Goal: Task Accomplishment & Management: Use online tool/utility

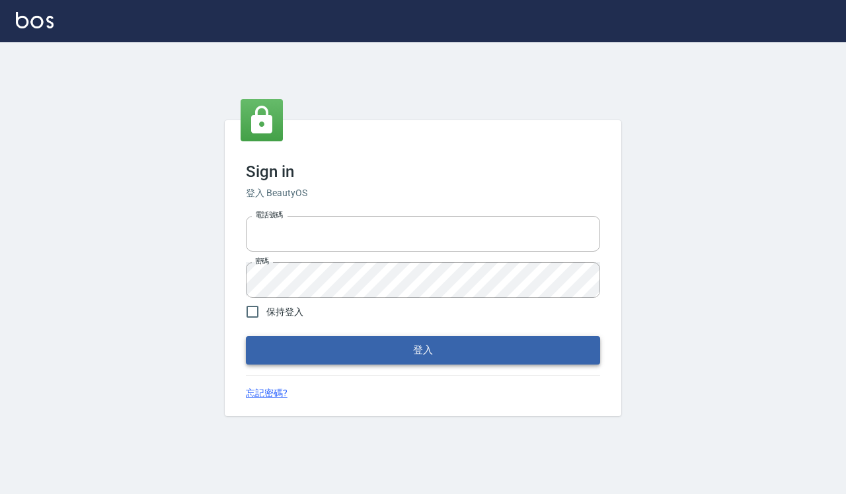
type input "0918733560"
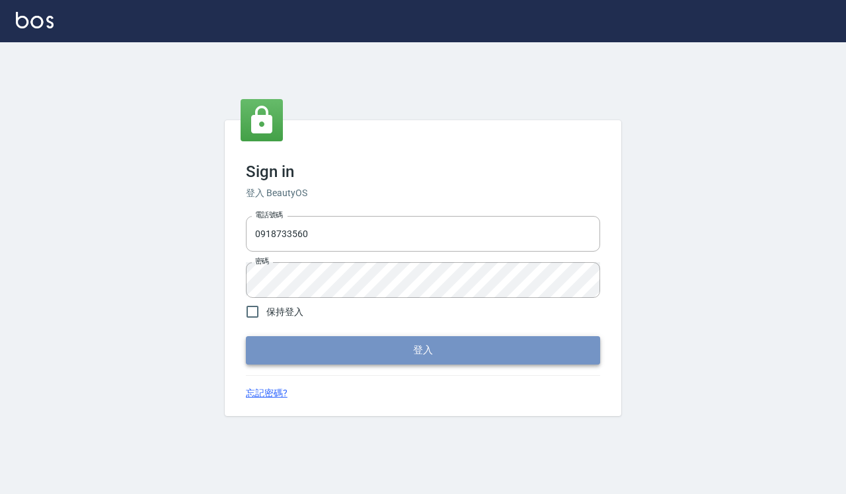
click at [385, 347] on button "登入" at bounding box center [423, 350] width 354 height 28
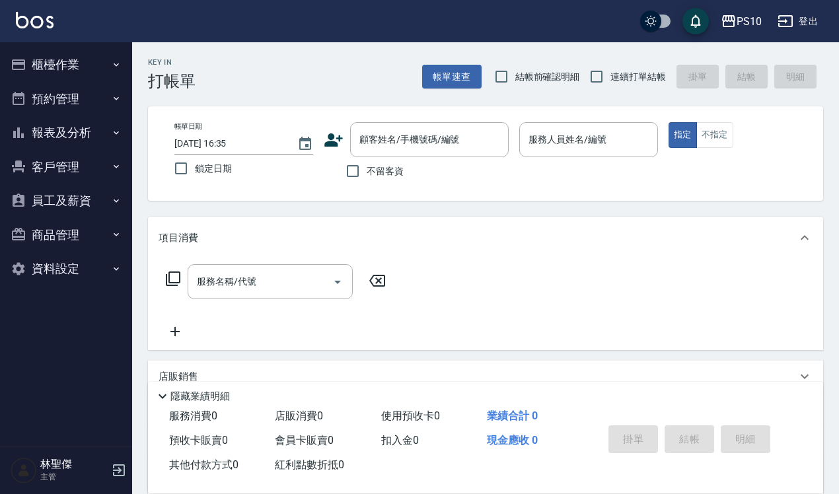
click at [545, 79] on span "結帳前確認明細" at bounding box center [547, 77] width 65 height 14
click at [515, 79] on input "結帳前確認明細" at bounding box center [502, 77] width 28 height 28
checkbox input "true"
click at [605, 78] on input "連續打單結帳" at bounding box center [597, 77] width 28 height 28
checkbox input "true"
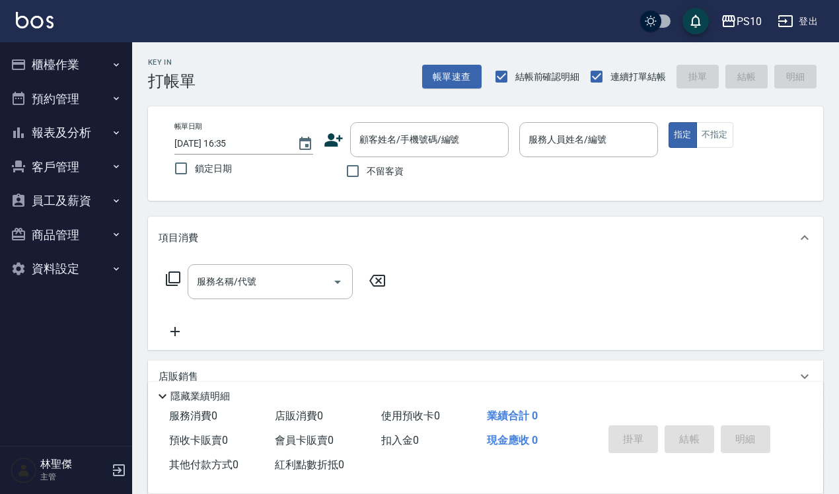
click at [393, 167] on span "不留客資" at bounding box center [385, 172] width 37 height 14
click at [367, 167] on input "不留客資" at bounding box center [353, 171] width 28 height 28
checkbox input "true"
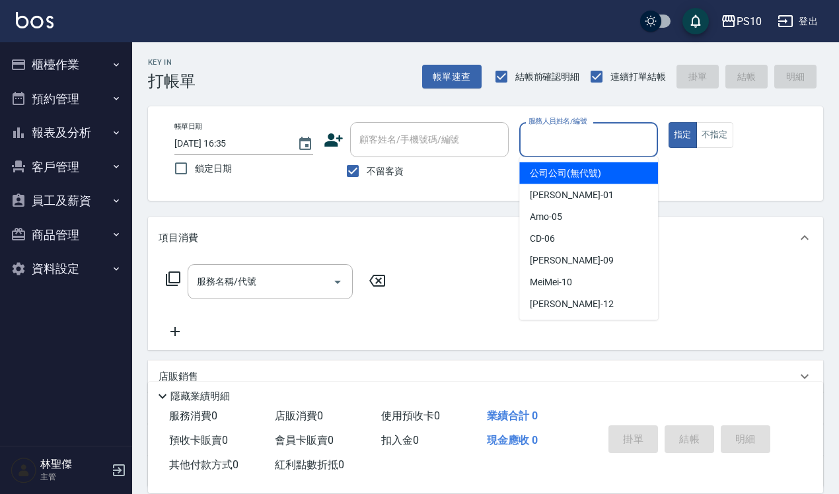
click at [554, 143] on input "服務人員姓名/編號" at bounding box center [588, 139] width 127 height 23
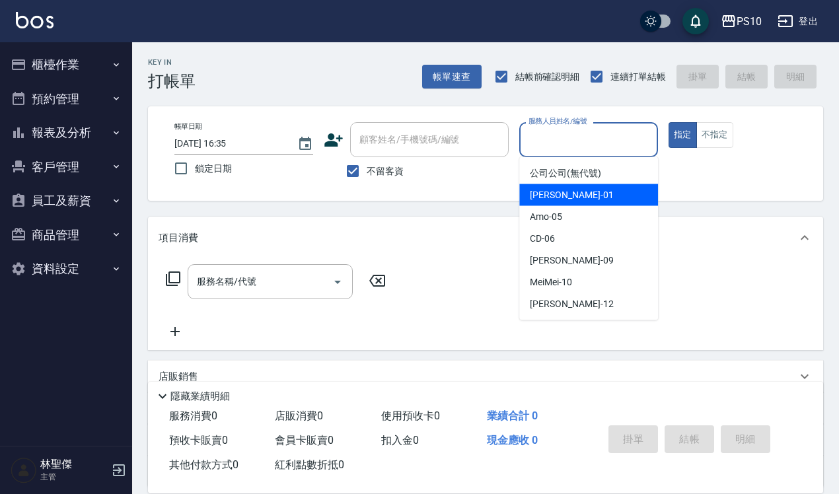
click at [559, 188] on span "[PERSON_NAME] -01" at bounding box center [571, 195] width 83 height 14
type input "[PERSON_NAME]-01"
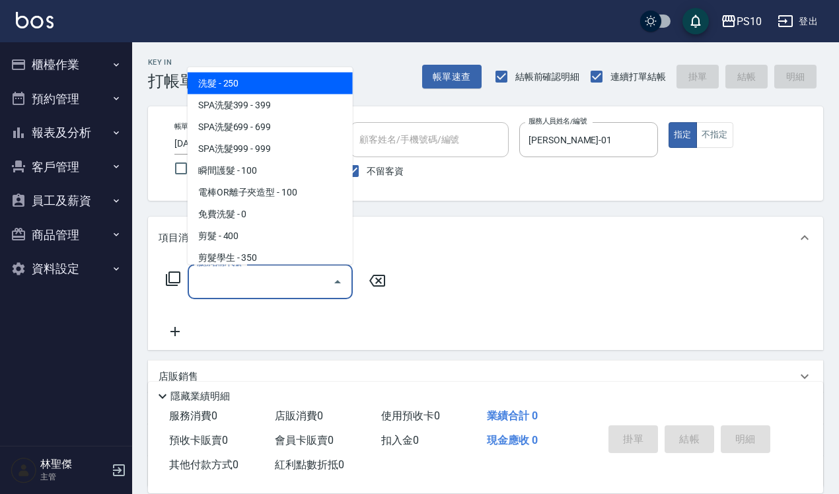
click at [291, 283] on input "服務名稱/代號" at bounding box center [260, 281] width 133 height 23
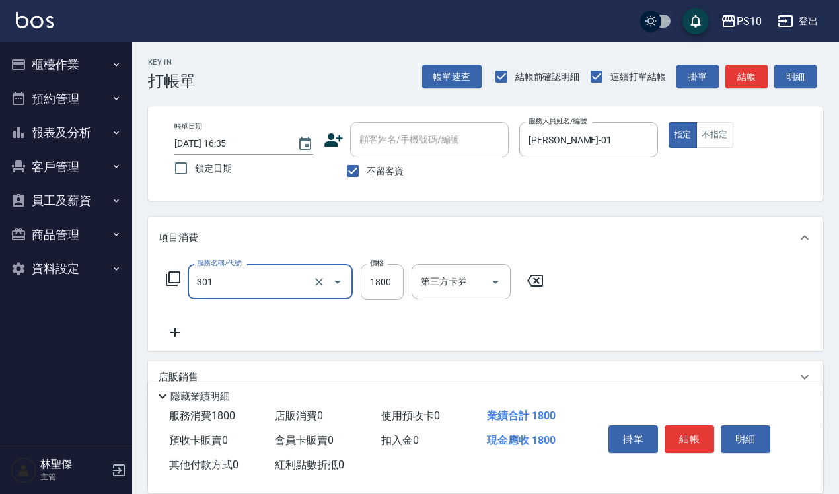
type input "冷燙短髮(301)"
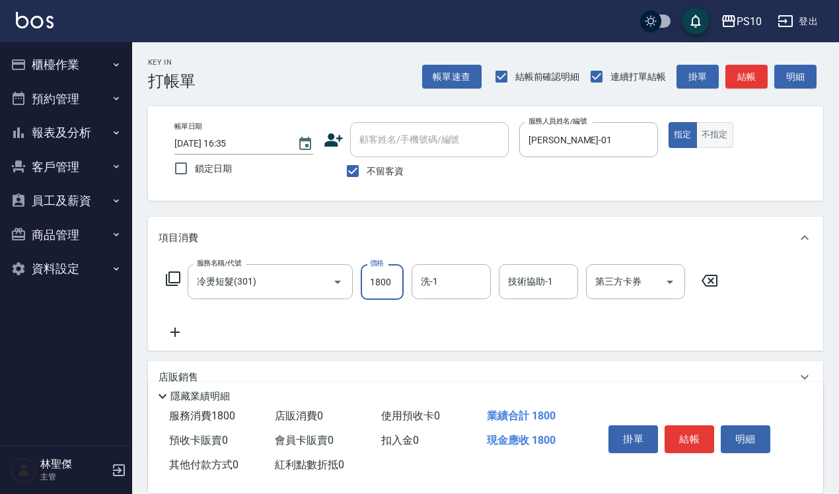
click at [724, 134] on button "不指定" at bounding box center [715, 135] width 37 height 26
click at [676, 467] on div "掛單 結帳 明細" at bounding box center [697, 440] width 220 height 73
click at [688, 436] on button "結帳" at bounding box center [690, 440] width 50 height 28
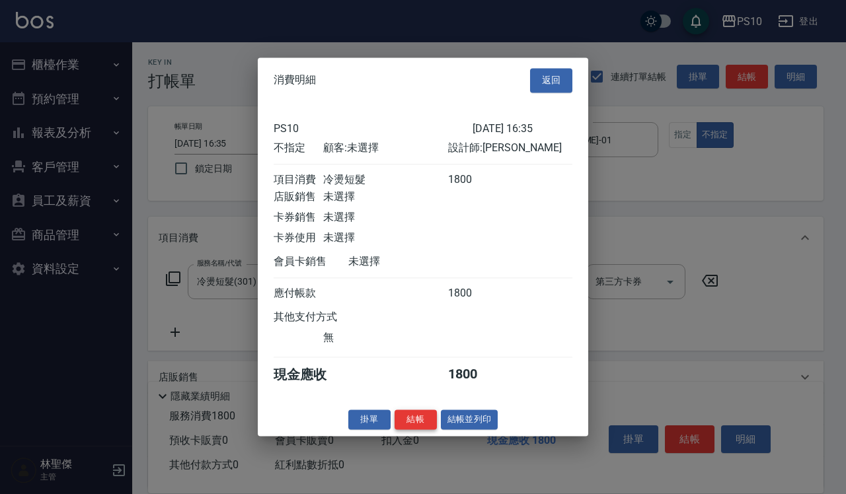
click at [414, 423] on button "結帳" at bounding box center [416, 420] width 42 height 20
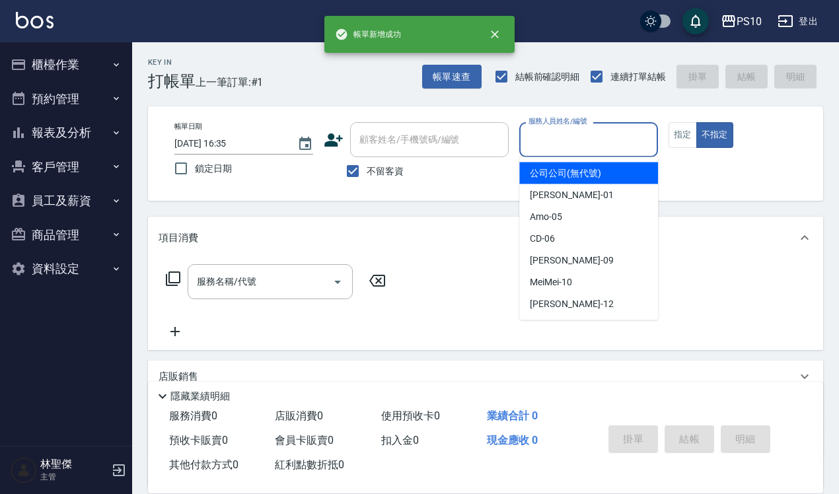
click at [585, 133] on input "服務人員姓名/編號" at bounding box center [588, 139] width 127 height 23
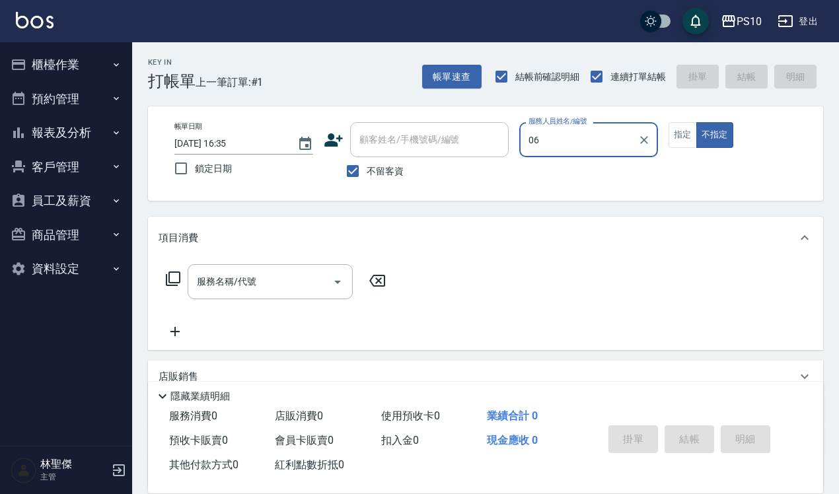
type input "CD-06"
type button "false"
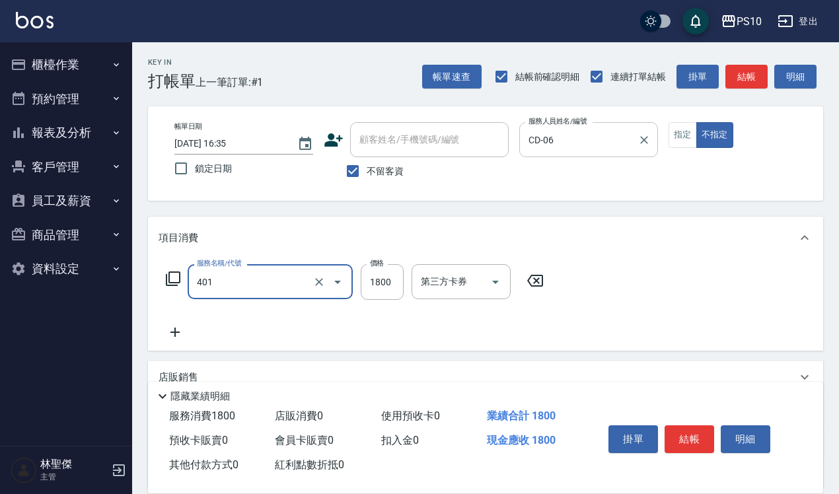
type input "染髮短髮(401)"
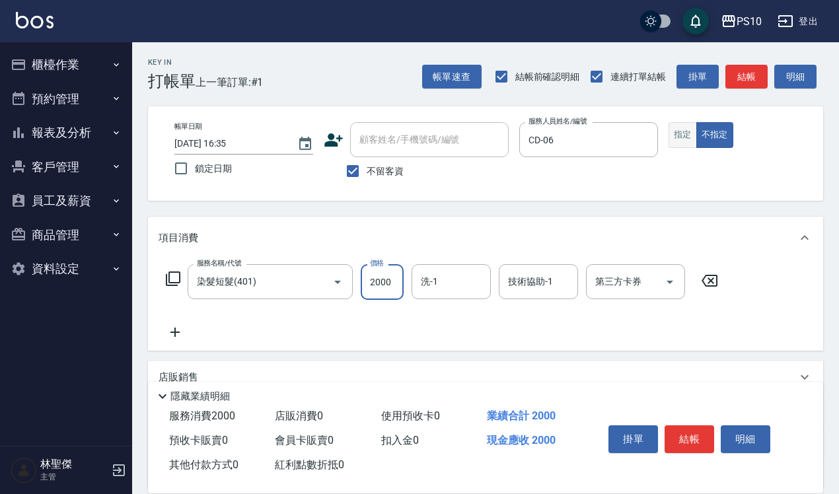
type input "2000"
click at [684, 131] on button "指定" at bounding box center [683, 135] width 28 height 26
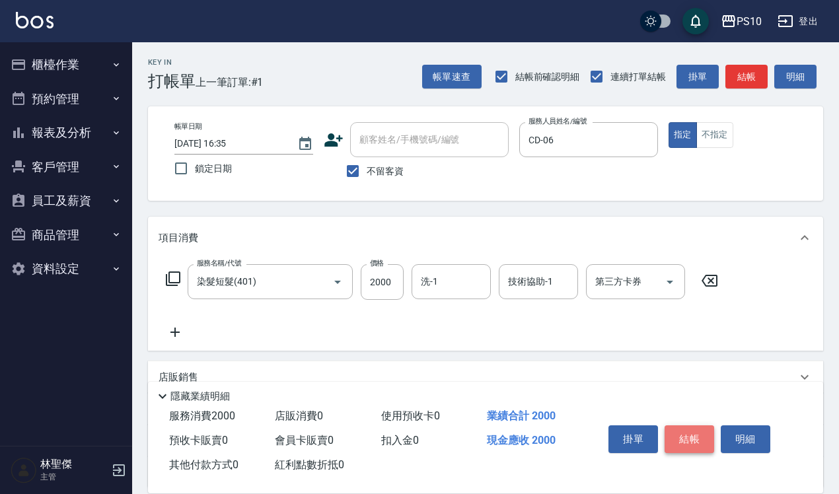
click at [695, 433] on button "結帳" at bounding box center [690, 440] width 50 height 28
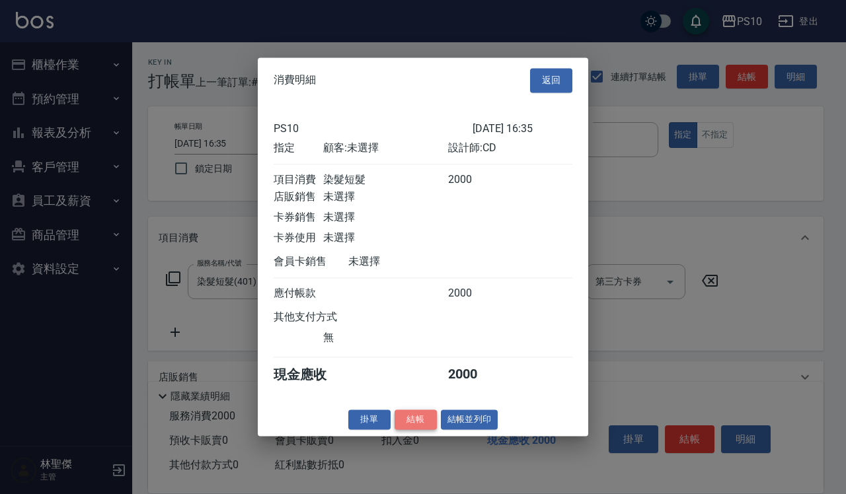
click at [412, 430] on button "結帳" at bounding box center [416, 420] width 42 height 20
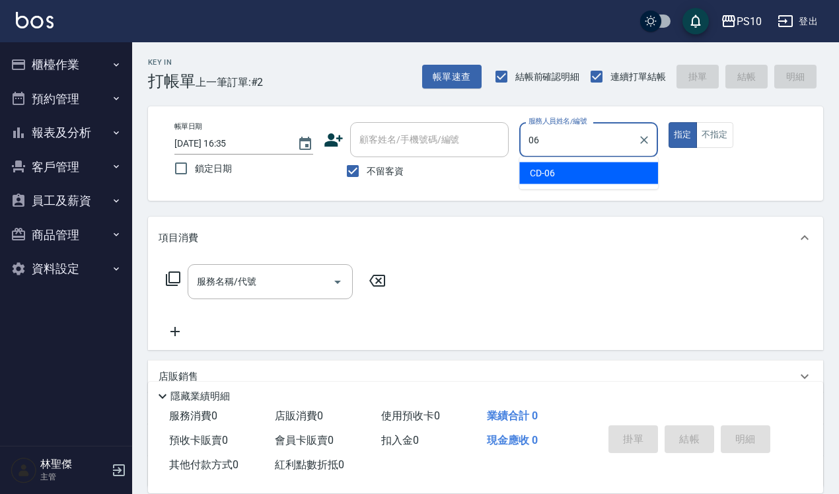
type input "CD-06"
type button "true"
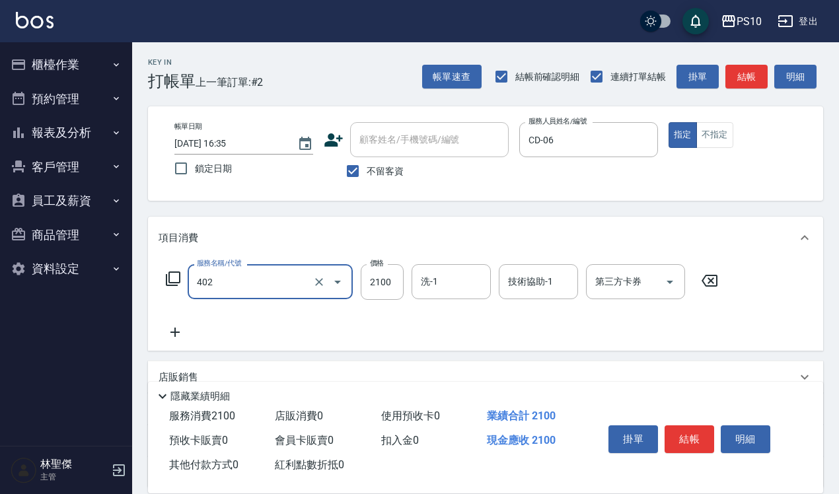
type input "染髮中髮(402)"
type input "2000"
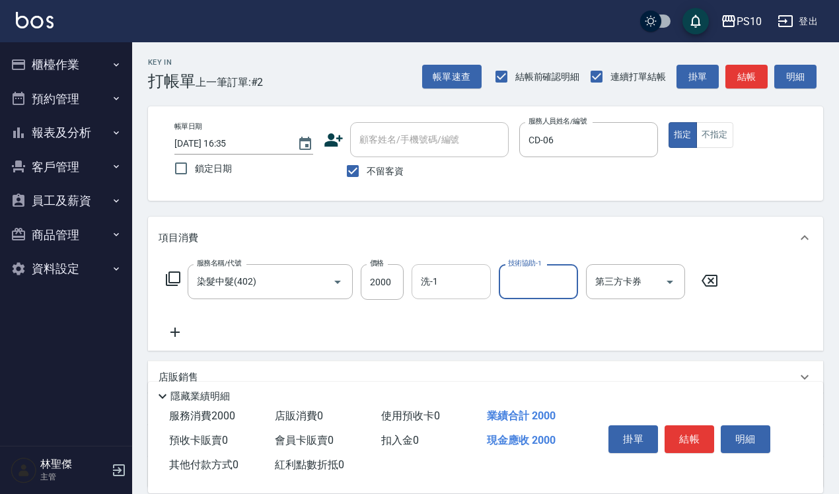
click at [457, 282] on input "洗-1" at bounding box center [451, 281] width 67 height 23
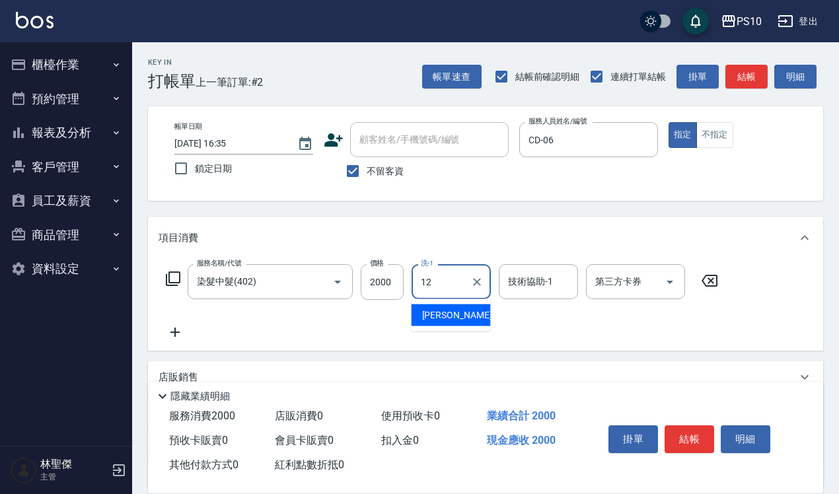
type input "[PERSON_NAME]-12"
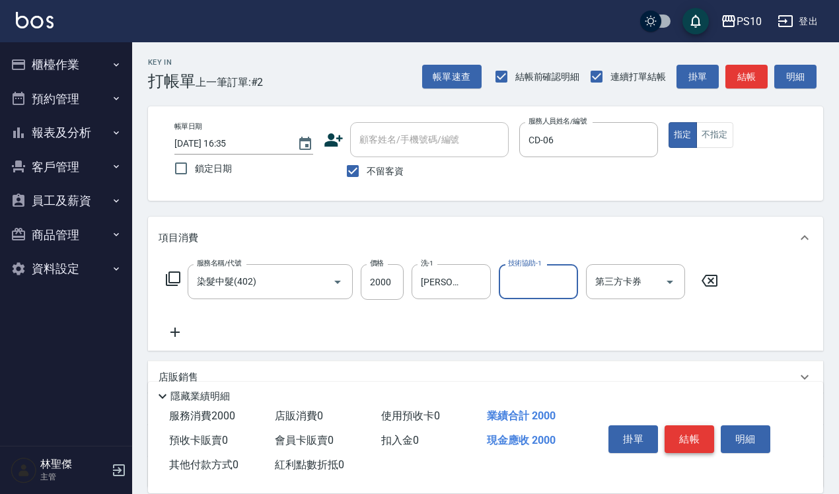
click at [687, 428] on button "結帳" at bounding box center [690, 440] width 50 height 28
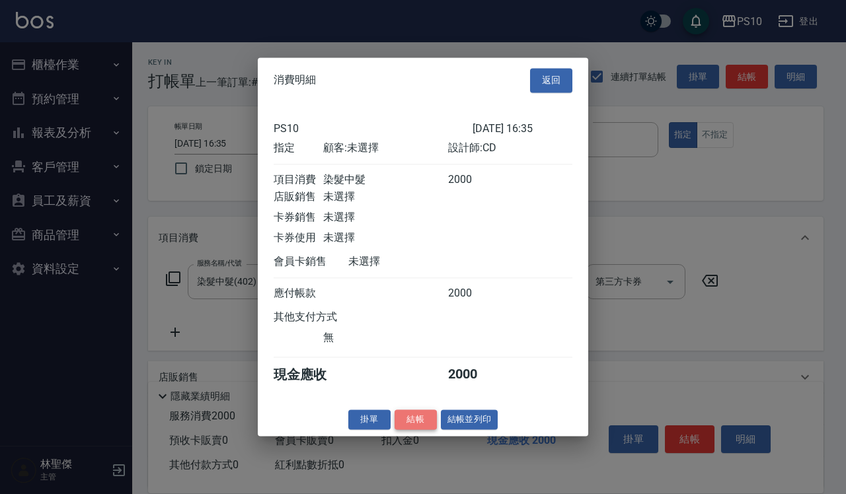
click at [418, 427] on button "結帳" at bounding box center [416, 420] width 42 height 20
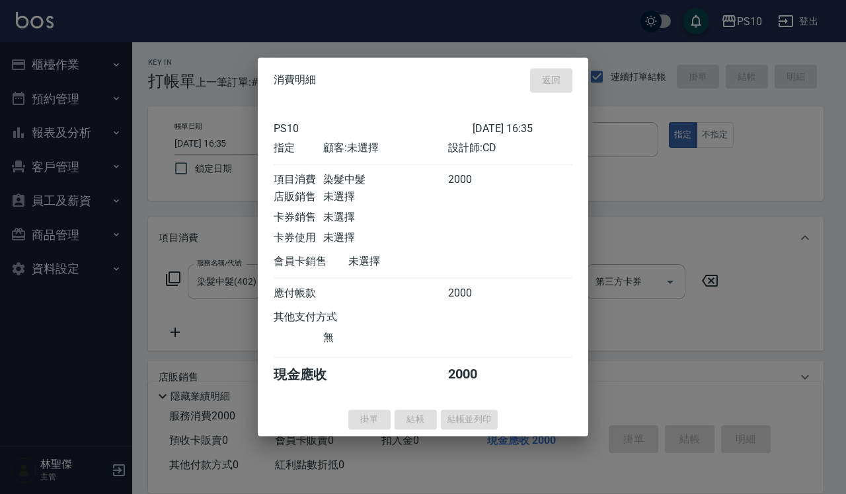
type input "[DATE] 16:36"
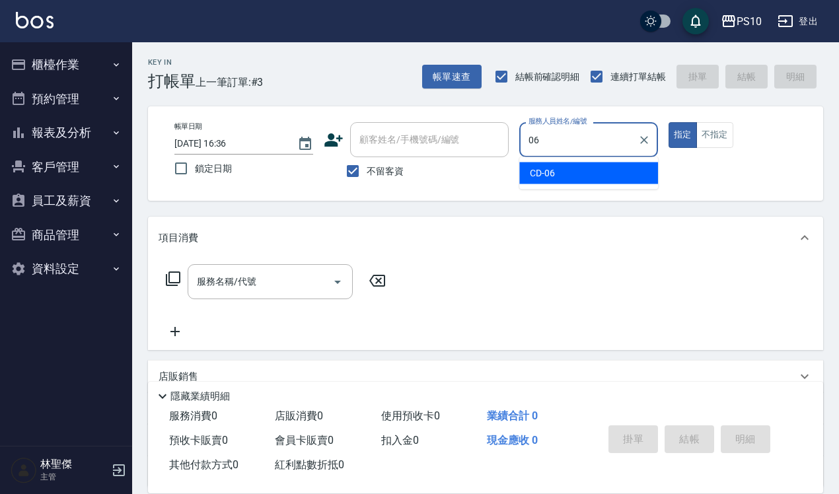
type input "CD-06"
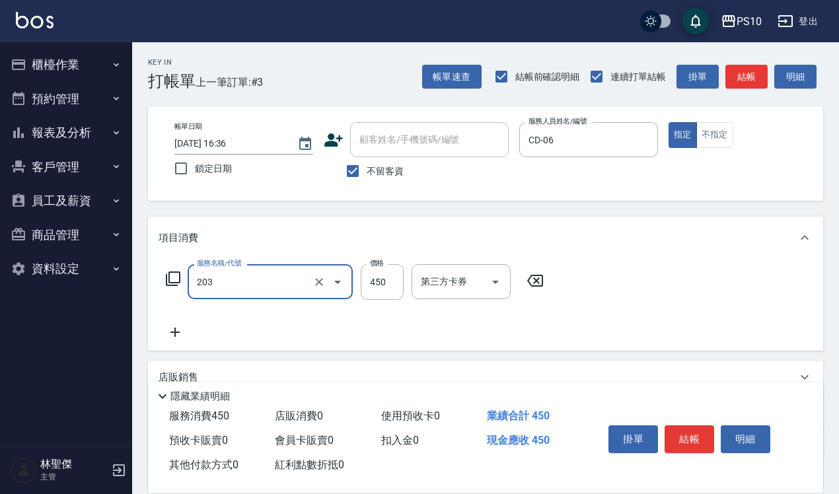
type input "剪+洗(203)"
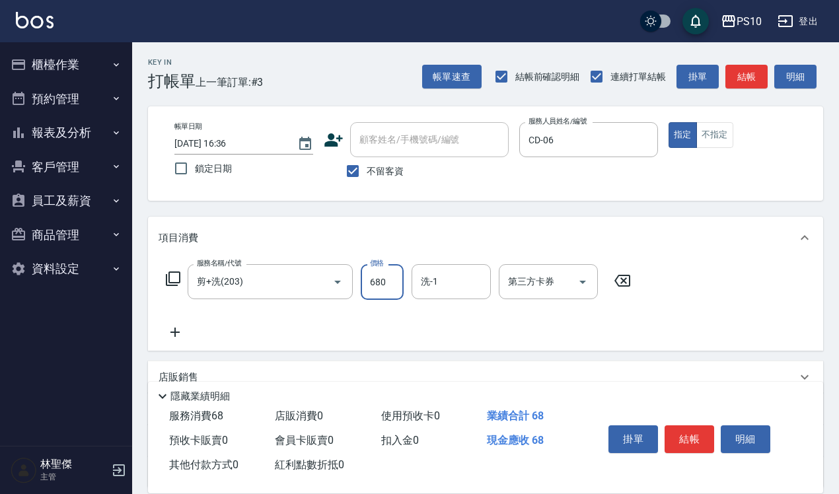
type input "680"
click at [674, 426] on button "結帳" at bounding box center [690, 440] width 50 height 28
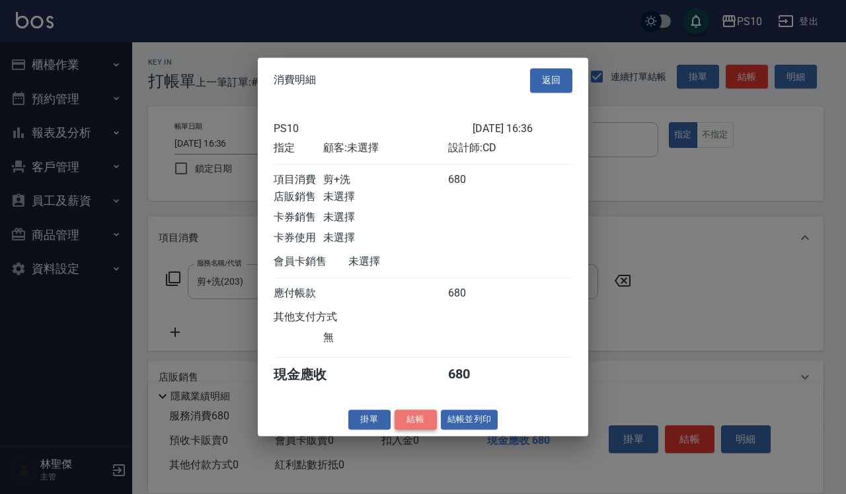
click at [421, 422] on button "結帳" at bounding box center [416, 420] width 42 height 20
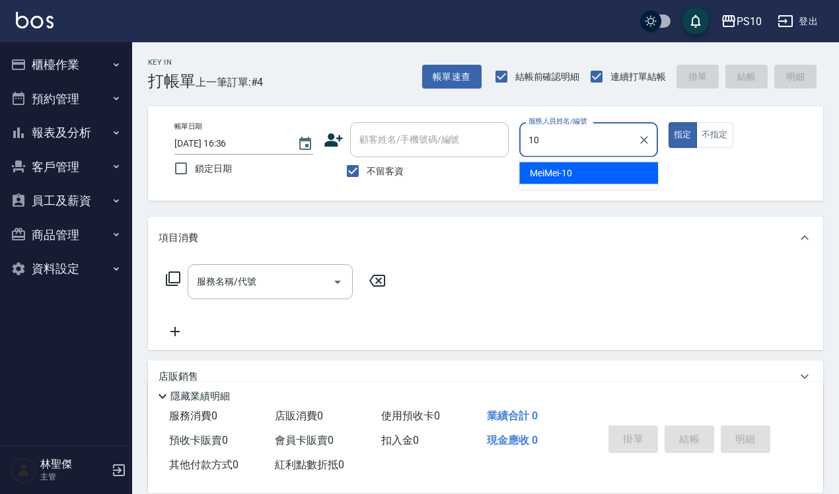
type input "MeiMei-10"
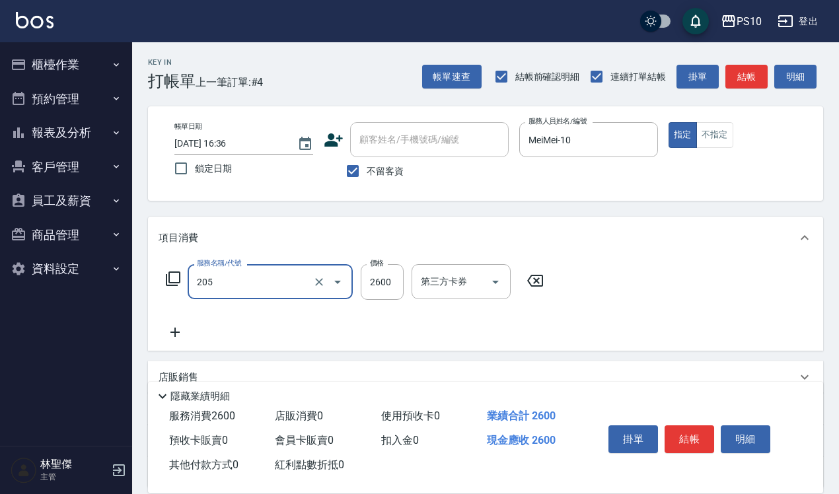
type input "剪髮卡(205)"
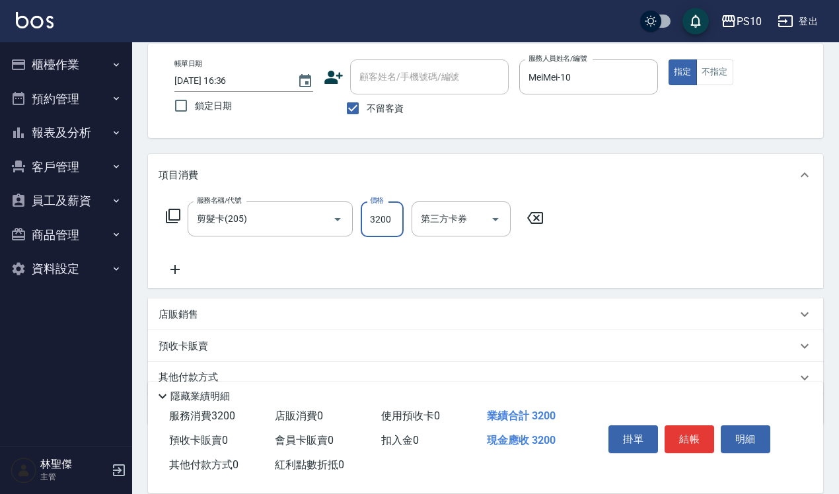
scroll to position [120, 0]
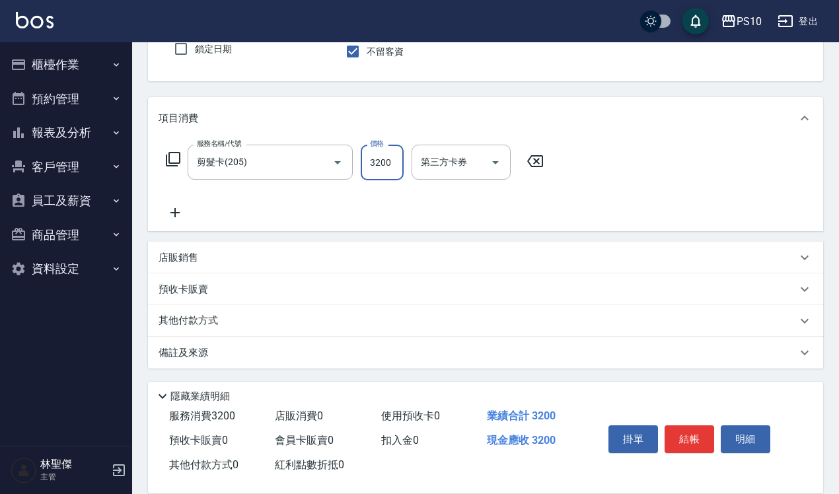
type input "3200"
click at [223, 321] on p "其他付款方式" at bounding box center [192, 321] width 66 height 15
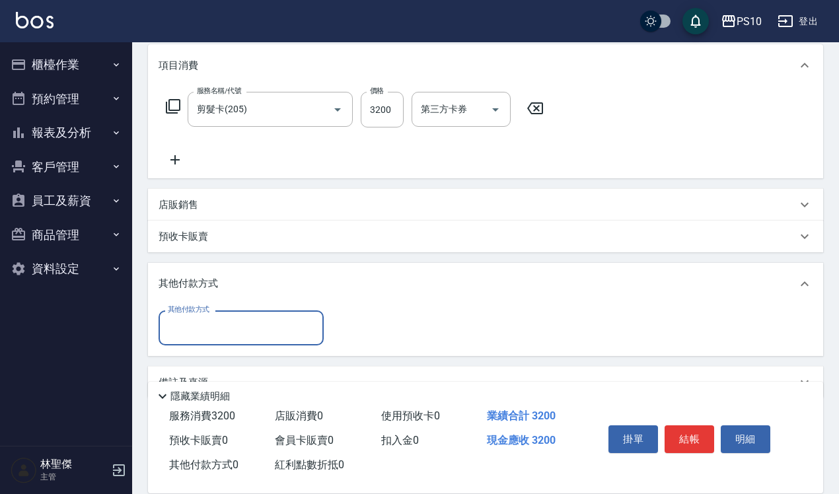
scroll to position [202, 0]
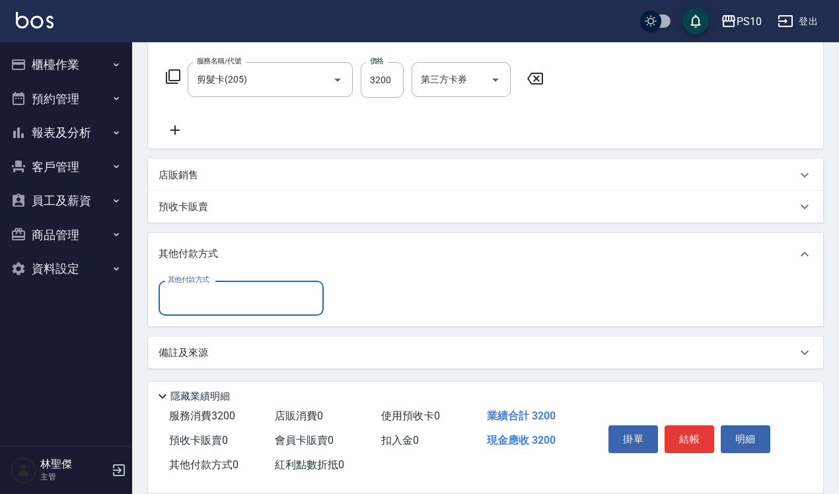
click at [223, 295] on input "其他付款方式" at bounding box center [241, 298] width 153 height 23
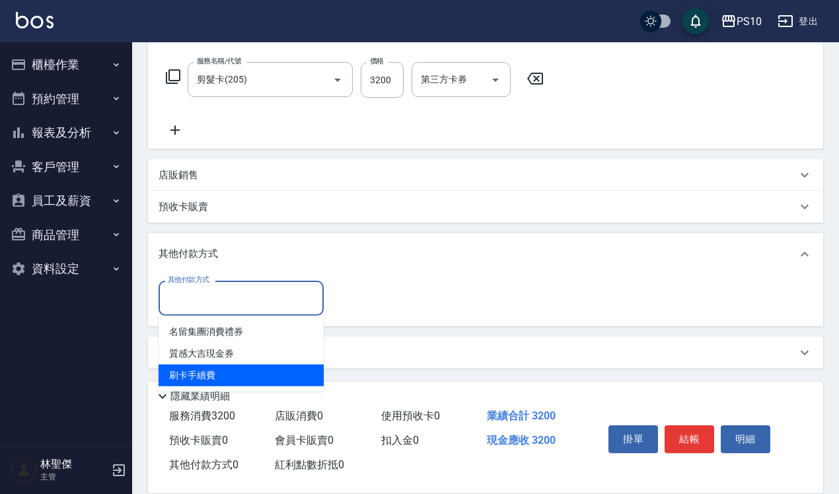
click at [223, 371] on span "刷卡手續費" at bounding box center [241, 376] width 165 height 22
type input "刷卡手續費"
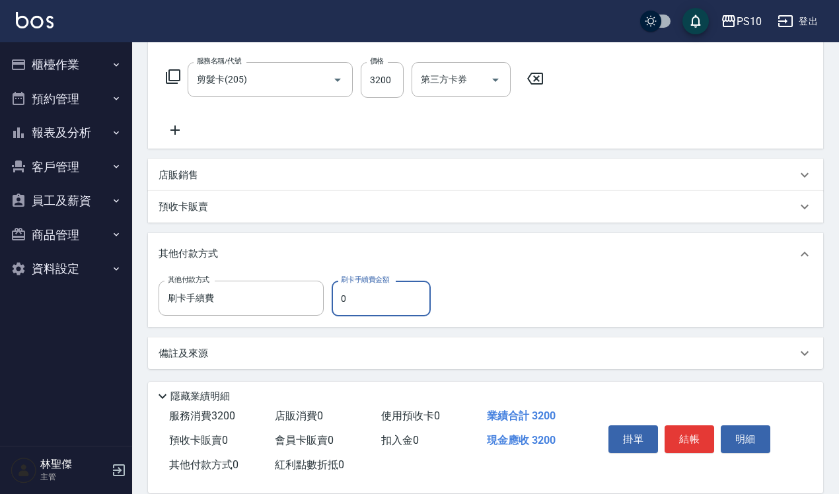
drag, startPoint x: 334, startPoint y: 299, endPoint x: 351, endPoint y: 298, distance: 16.6
click at [351, 298] on input "0" at bounding box center [381, 299] width 99 height 36
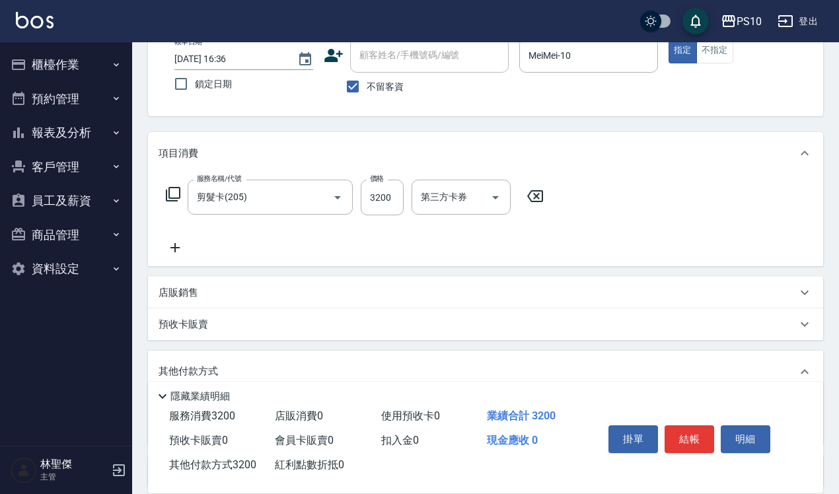
scroll to position [0, 0]
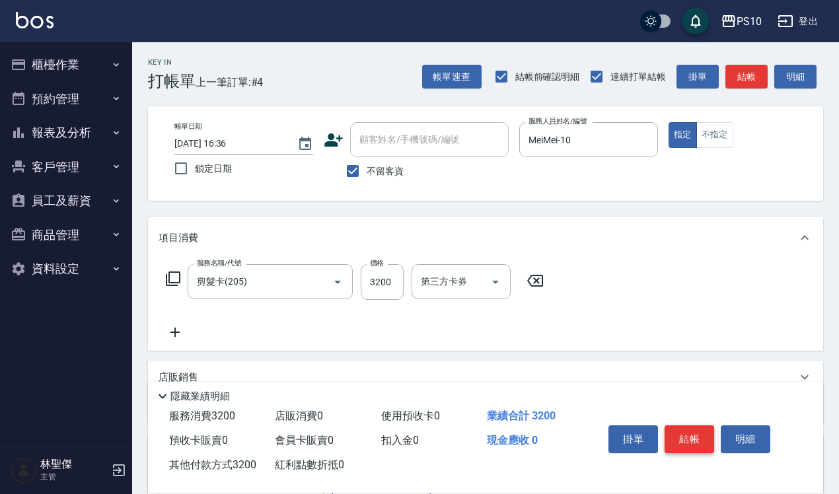
type input "3200"
click at [702, 426] on button "結帳" at bounding box center [690, 440] width 50 height 28
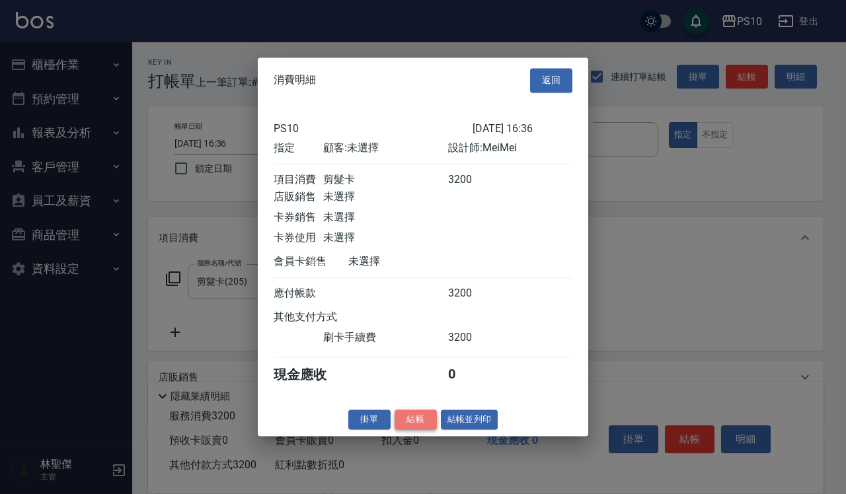
click at [404, 424] on button "結帳" at bounding box center [416, 420] width 42 height 20
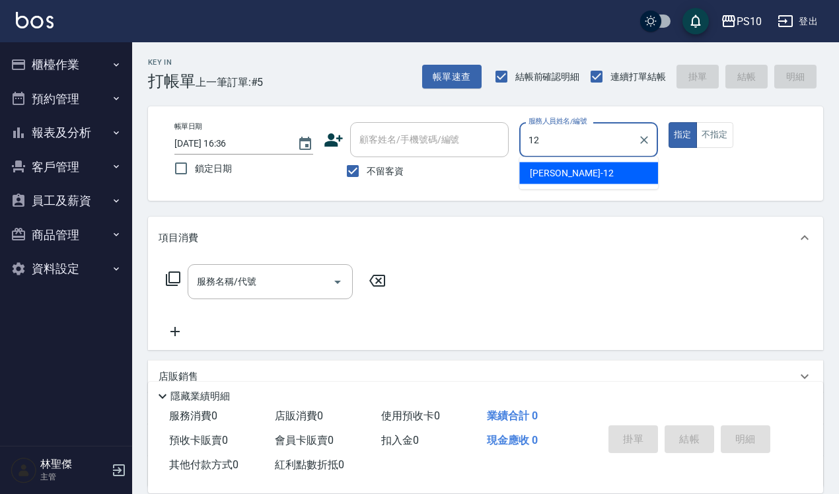
type input "[PERSON_NAME]-12"
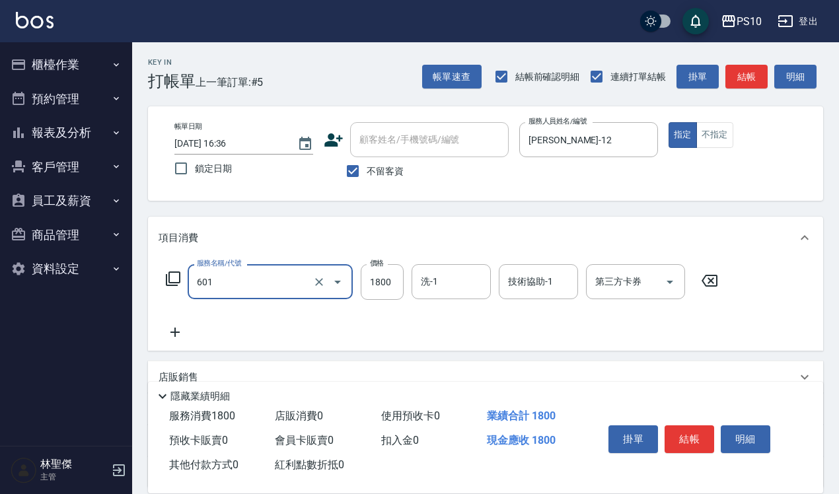
type input "醫學頭皮(601)"
type input "1500"
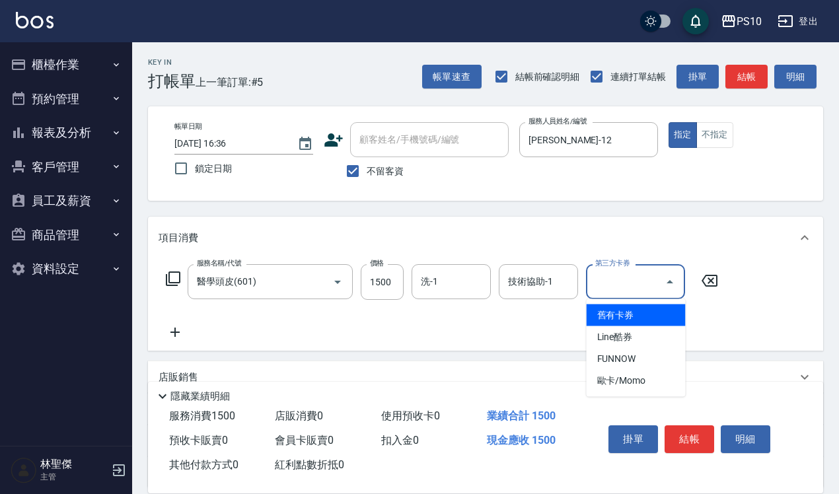
type input "舊有卡券"
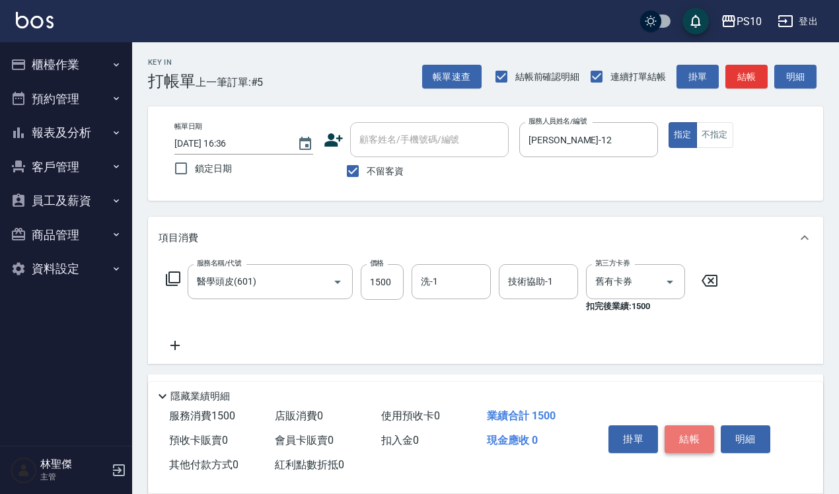
click at [672, 426] on button "結帳" at bounding box center [690, 440] width 50 height 28
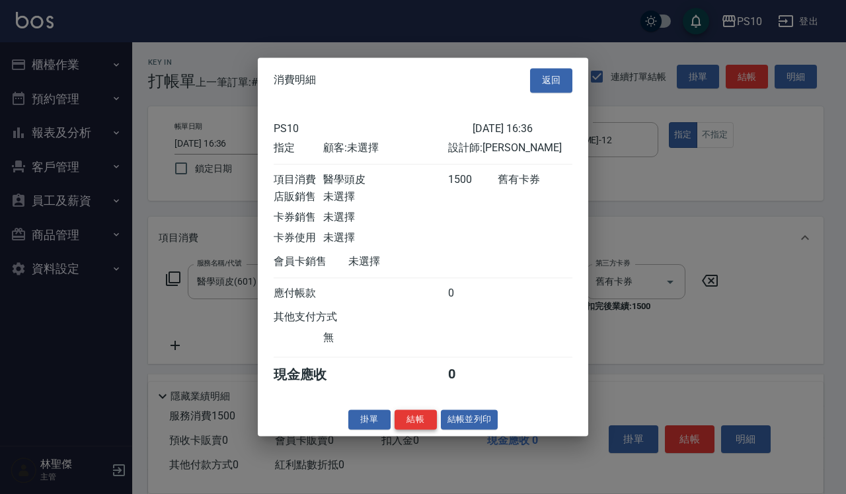
click at [417, 420] on button "結帳" at bounding box center [416, 420] width 42 height 20
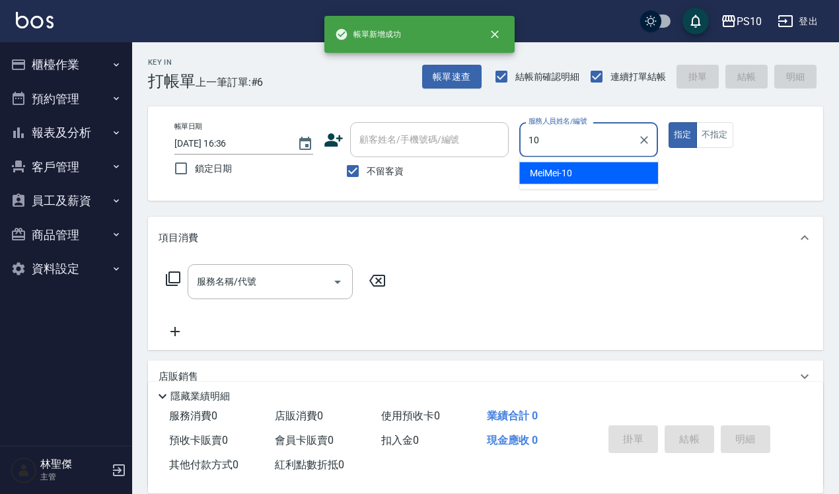
type input "MeiMei-10"
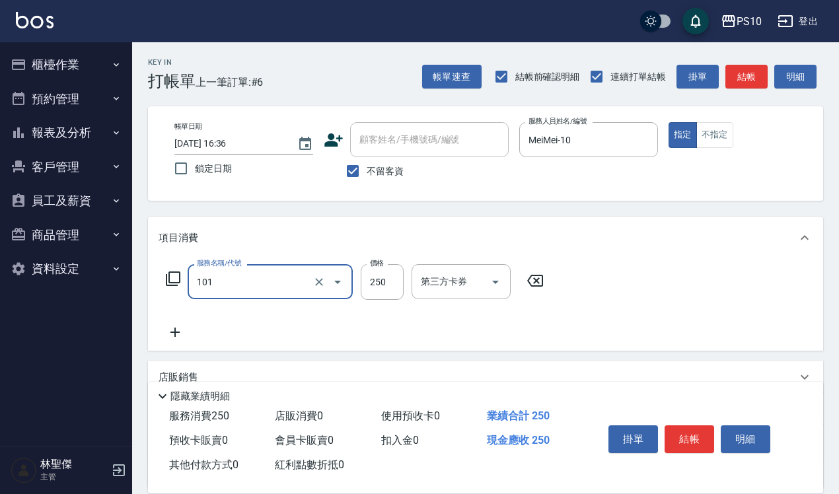
type input "洗髮(101)"
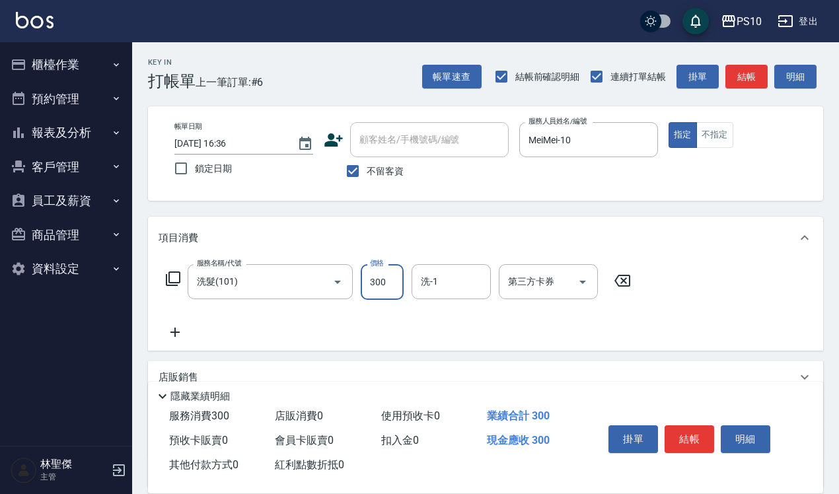
type input "300"
click at [687, 426] on button "結帳" at bounding box center [690, 440] width 50 height 28
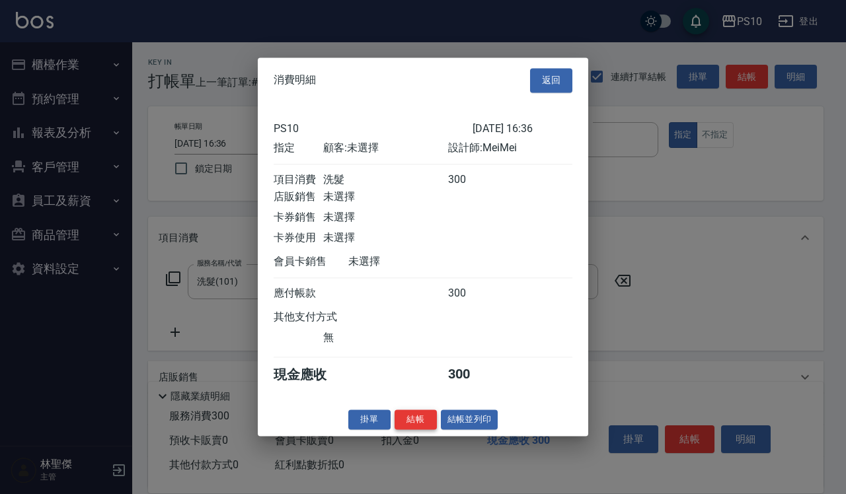
click at [417, 421] on button "結帳" at bounding box center [416, 420] width 42 height 20
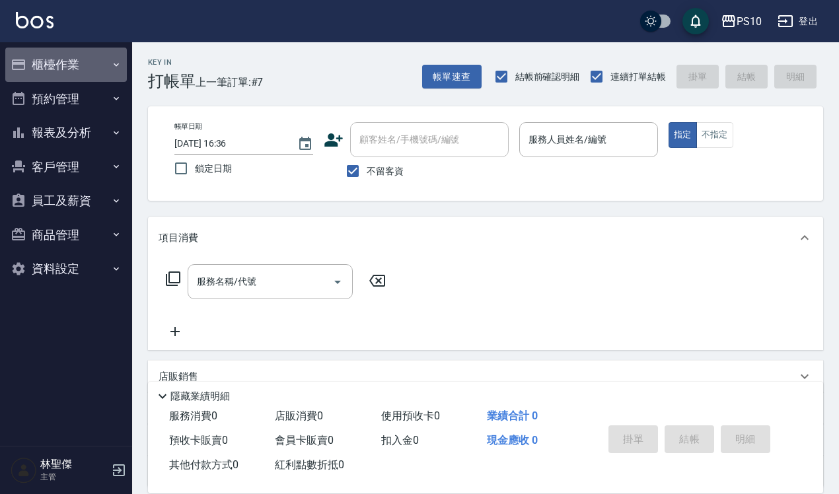
click at [84, 60] on button "櫃檯作業" at bounding box center [66, 65] width 122 height 34
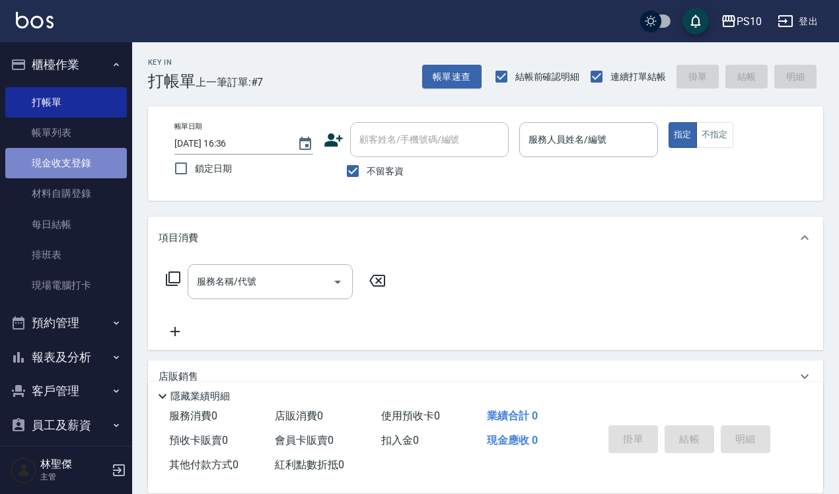
click at [80, 162] on link "現金收支登錄" at bounding box center [66, 163] width 122 height 30
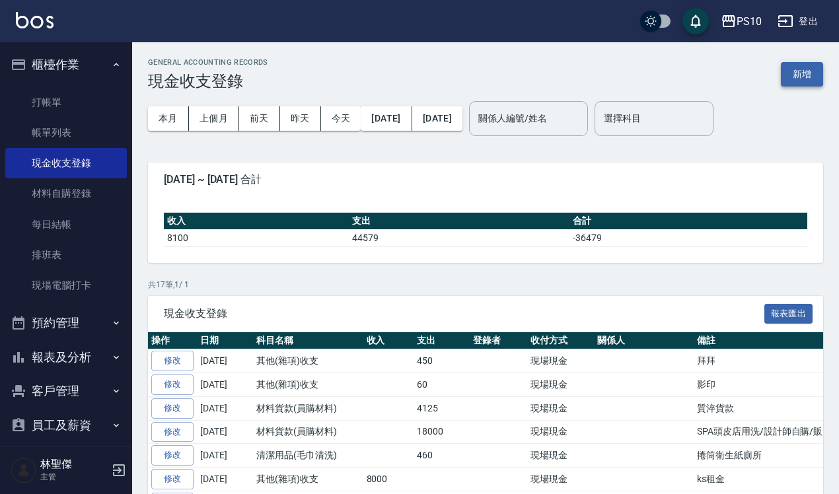
click at [798, 73] on button "新增" at bounding box center [802, 74] width 42 height 24
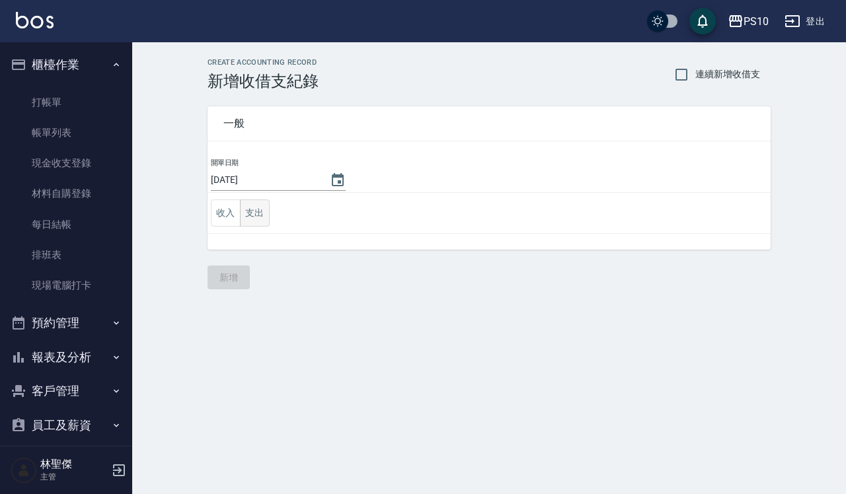
click at [264, 213] on button "支出" at bounding box center [255, 213] width 30 height 27
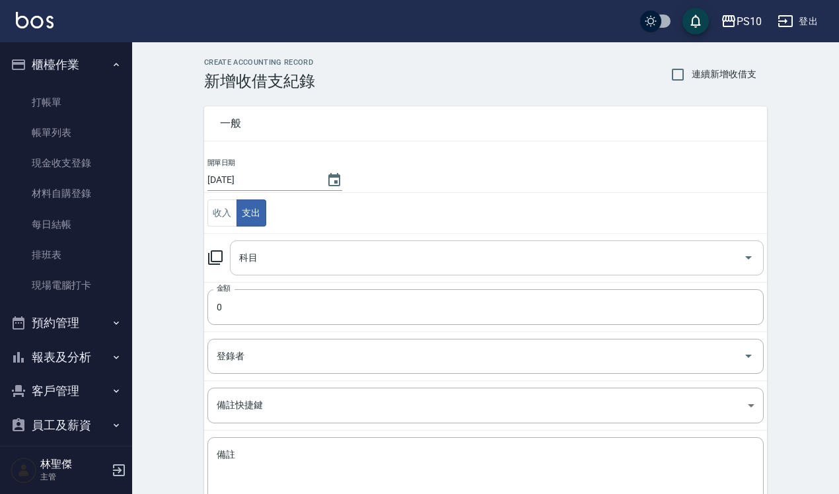
click at [270, 255] on input "科目" at bounding box center [487, 257] width 502 height 23
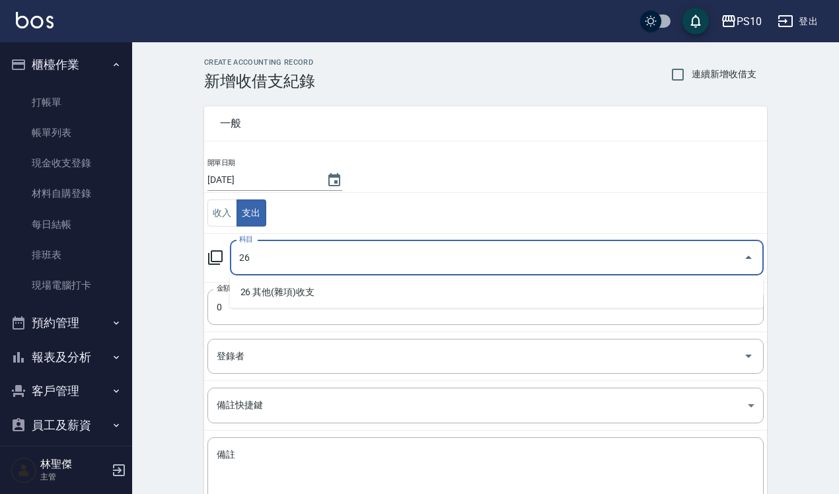
type input "26"
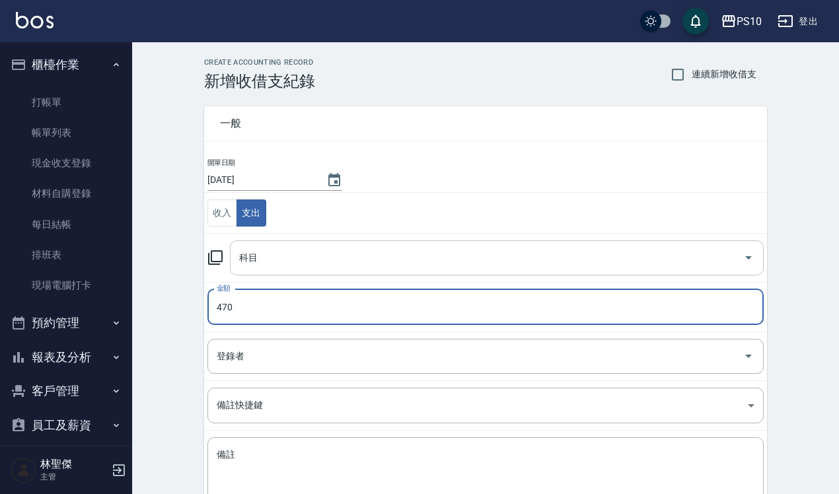
type input "470"
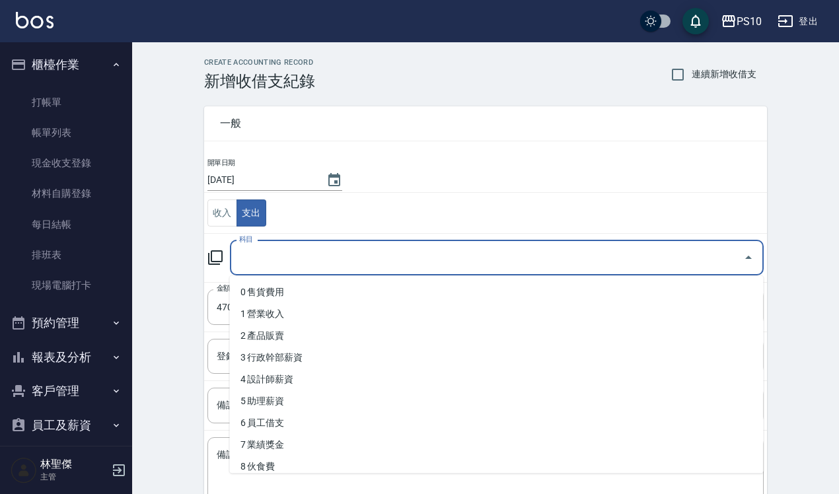
click at [270, 255] on input "科目" at bounding box center [487, 257] width 502 height 23
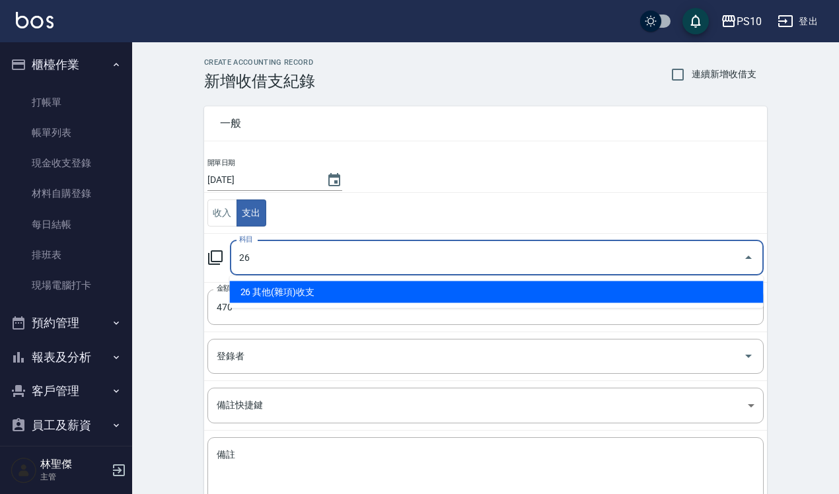
type input "26 其他(雜項)收支"
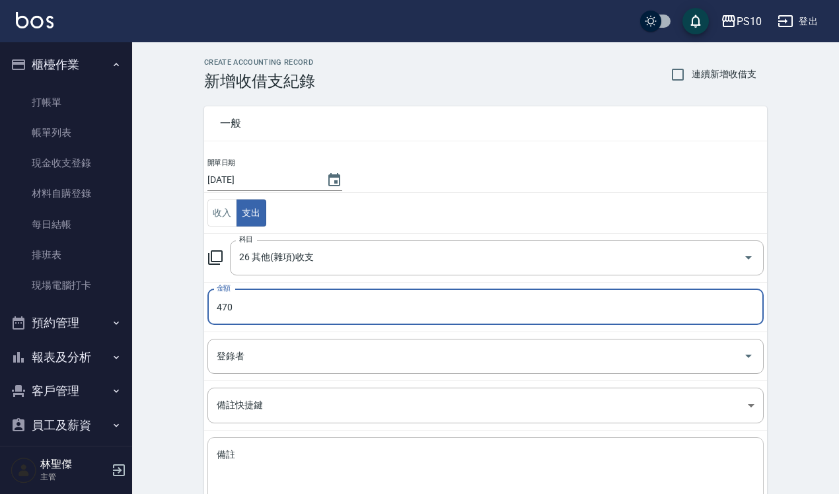
click at [281, 486] on textarea "備註" at bounding box center [486, 471] width 538 height 45
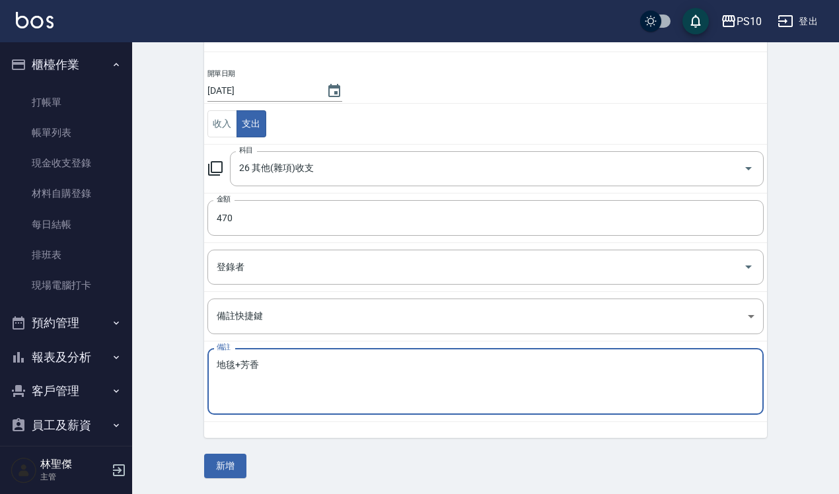
scroll to position [90, 0]
type textarea "地毯+芳香"
click at [242, 461] on button "新增" at bounding box center [225, 466] width 42 height 24
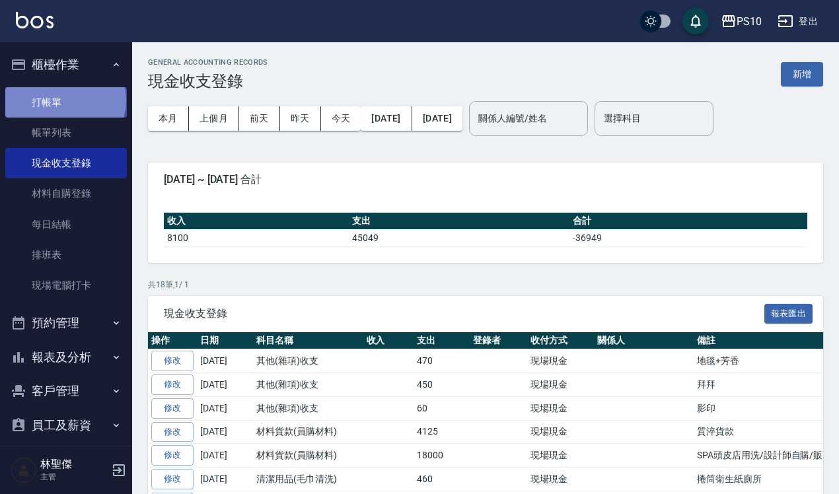
click at [64, 100] on link "打帳單" at bounding box center [66, 102] width 122 height 30
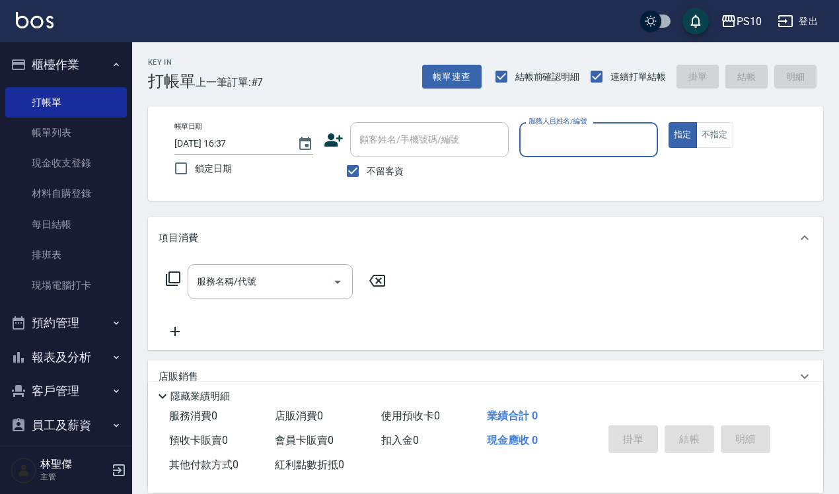
scroll to position [80, 0]
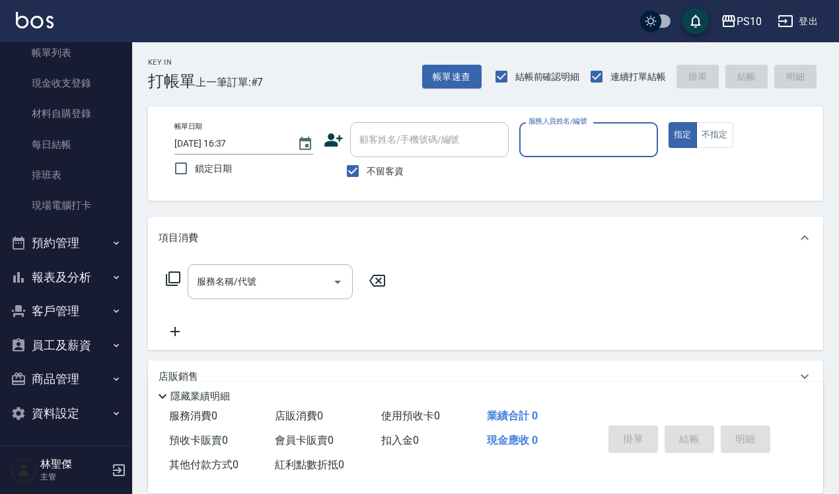
click at [96, 276] on button "報表及分析" at bounding box center [66, 277] width 122 height 34
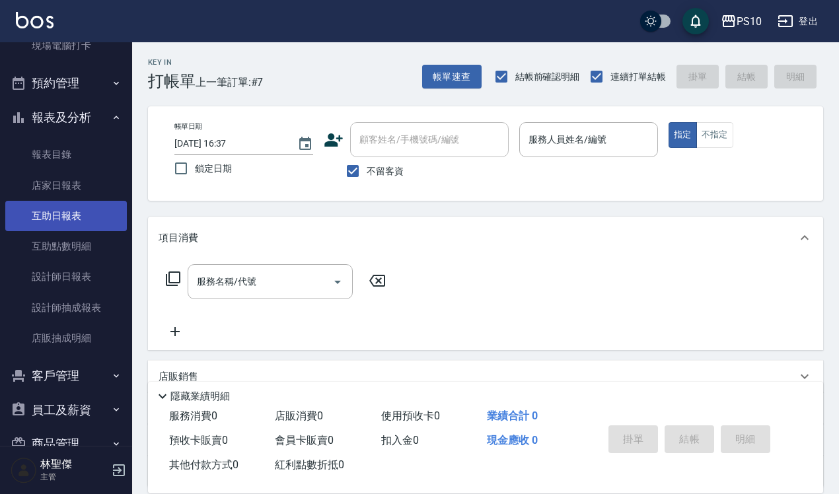
scroll to position [245, 0]
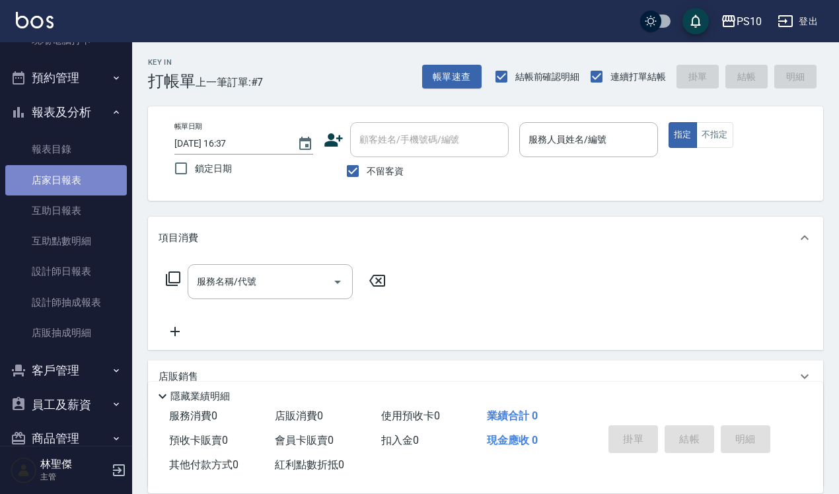
click at [73, 183] on link "店家日報表" at bounding box center [66, 180] width 122 height 30
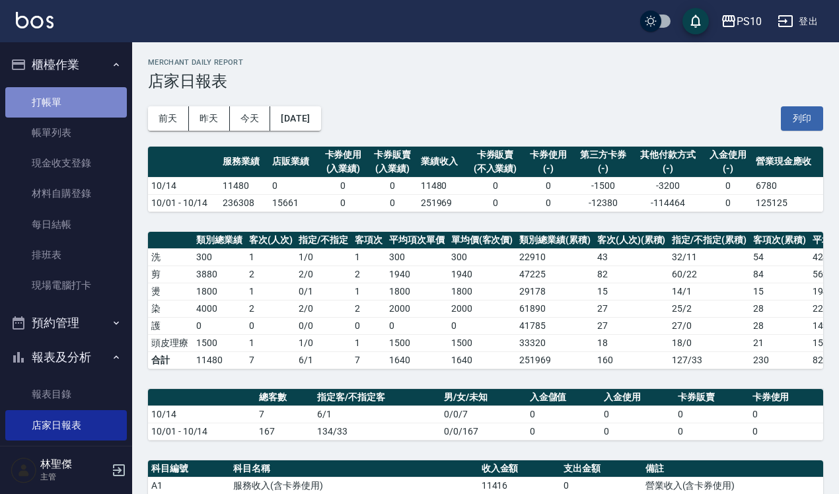
click at [71, 93] on link "打帳單" at bounding box center [66, 102] width 122 height 30
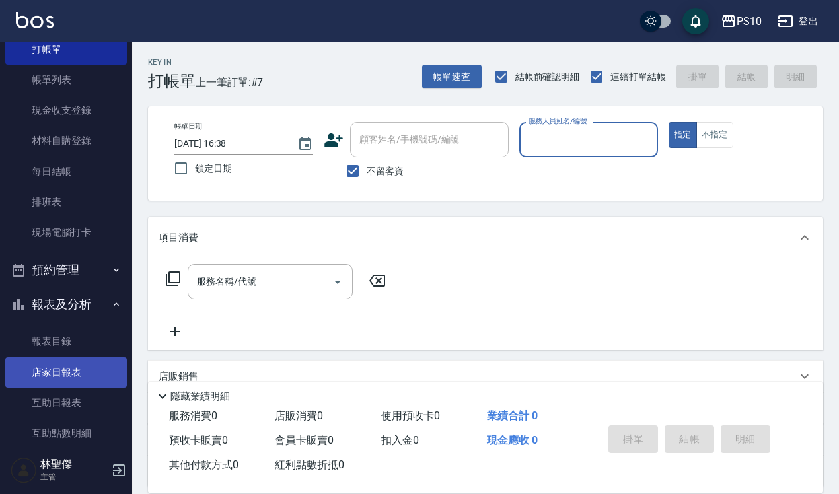
scroll to position [248, 0]
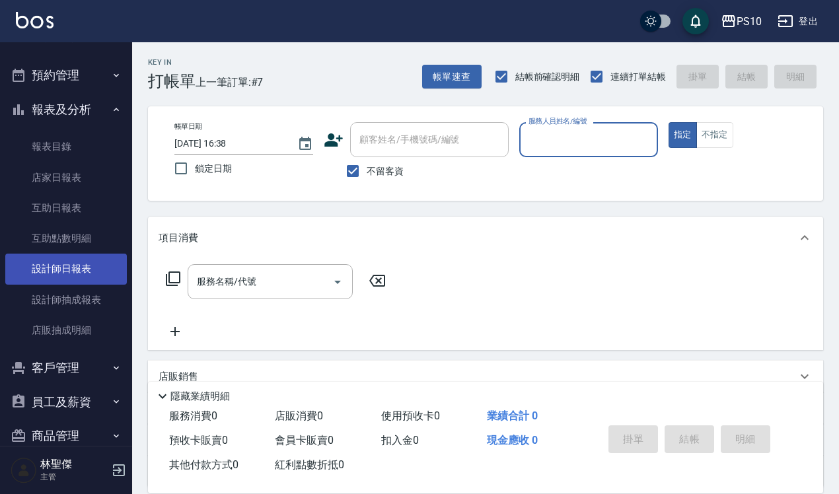
click at [51, 264] on link "設計師日報表" at bounding box center [66, 269] width 122 height 30
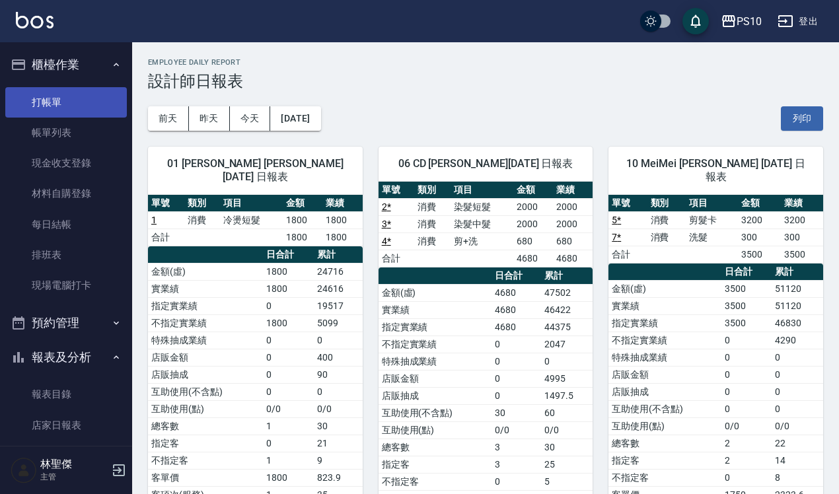
click at [69, 97] on link "打帳單" at bounding box center [66, 102] width 122 height 30
